Goal: Find specific page/section: Find specific page/section

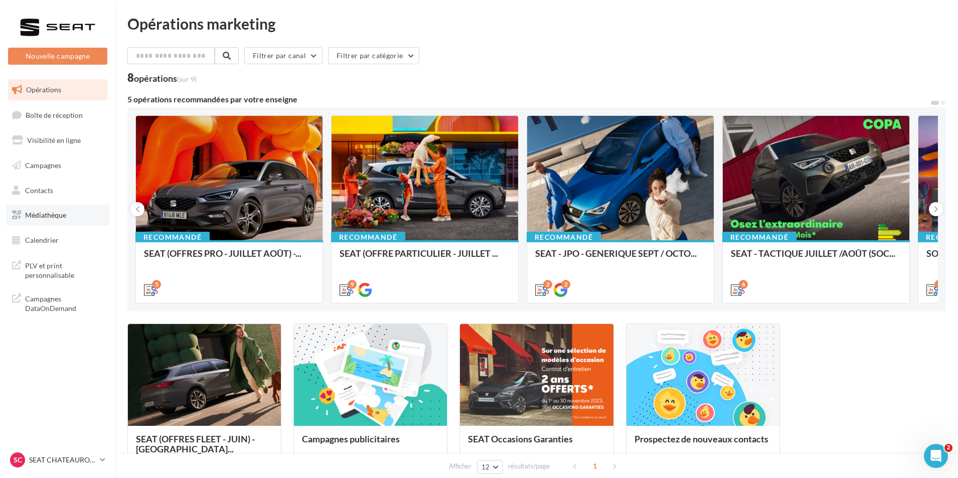
click at [54, 214] on span "Médiathèque" at bounding box center [45, 215] width 41 height 9
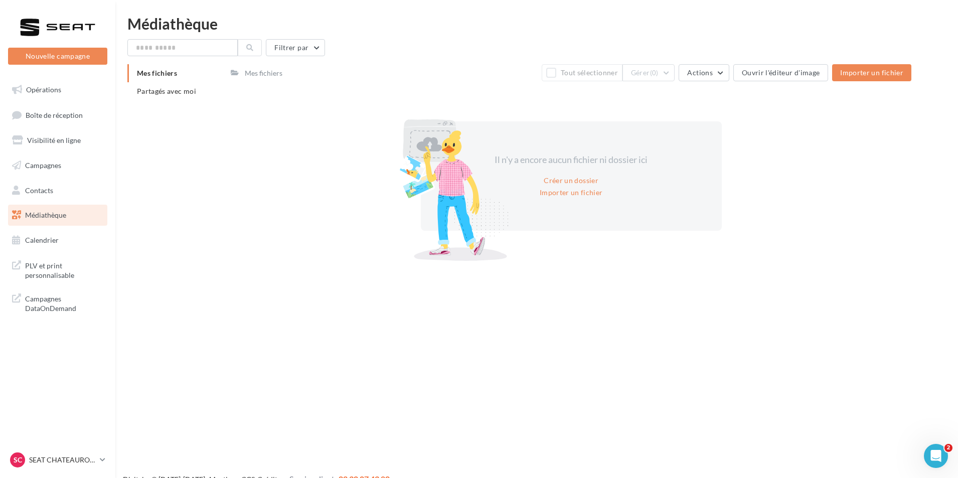
click at [193, 103] on div "Mes fichiers Partagés avec moi" at bounding box center [178, 86] width 103 height 44
click at [193, 97] on li "Partagés avec moi" at bounding box center [174, 91] width 95 height 18
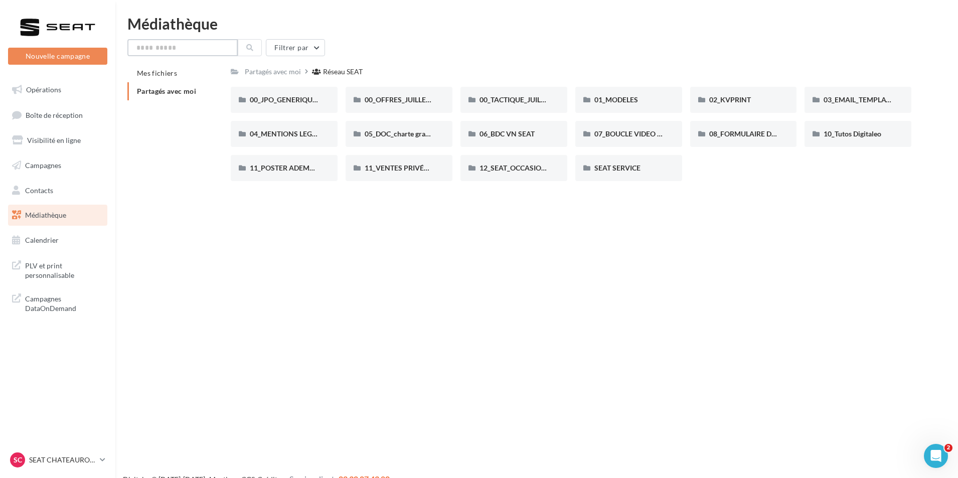
click at [159, 48] on input "text" at bounding box center [182, 47] width 110 height 17
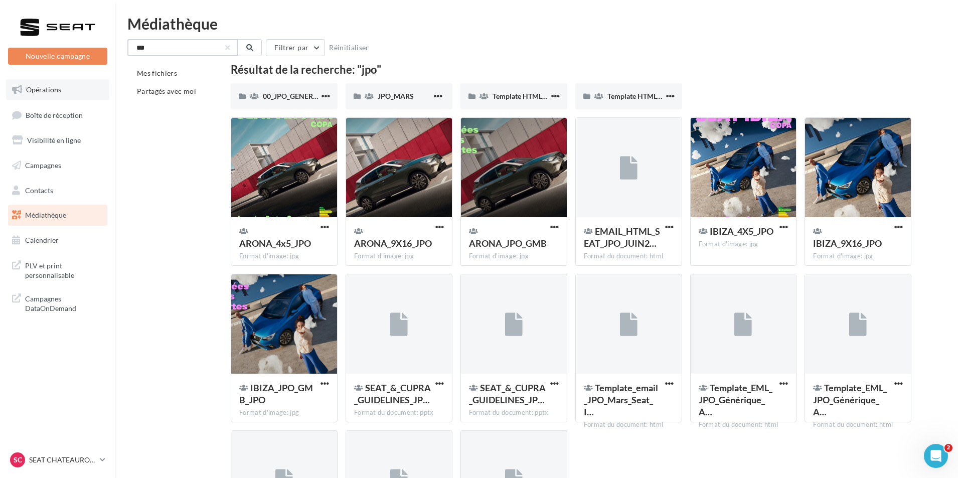
type input "***"
click at [59, 93] on span "Opérations" at bounding box center [43, 89] width 35 height 9
